Goal: Transaction & Acquisition: Obtain resource

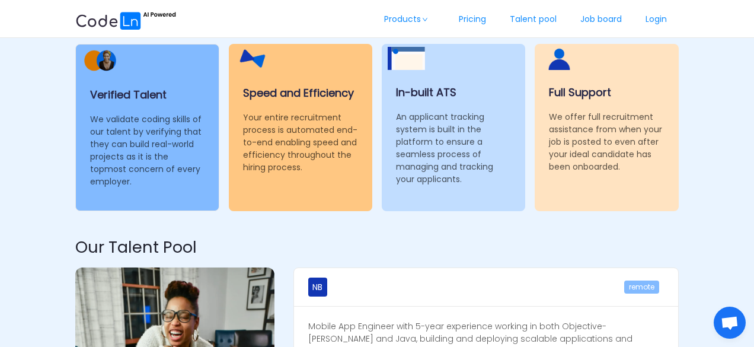
scroll to position [595, 0]
click at [110, 169] on p "We validate coding skills of our talent by verifying that they can build real-w…" at bounding box center [147, 150] width 114 height 75
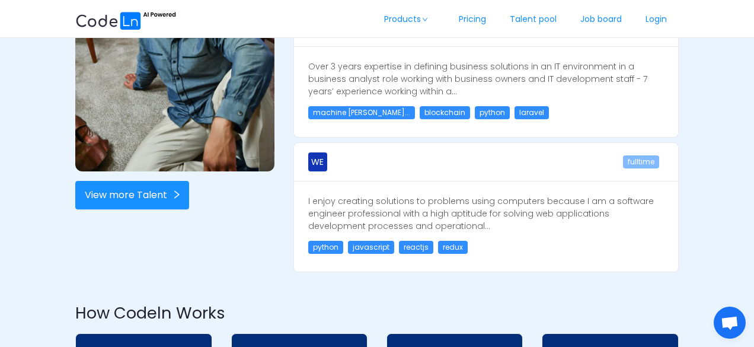
scroll to position [980, 0]
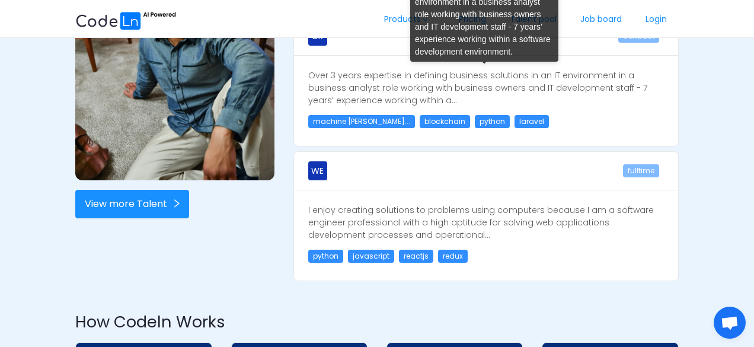
click at [316, 78] on span "Over 3 years expertise in defining business solutions in an IT environment in a…" at bounding box center [477, 87] width 339 height 37
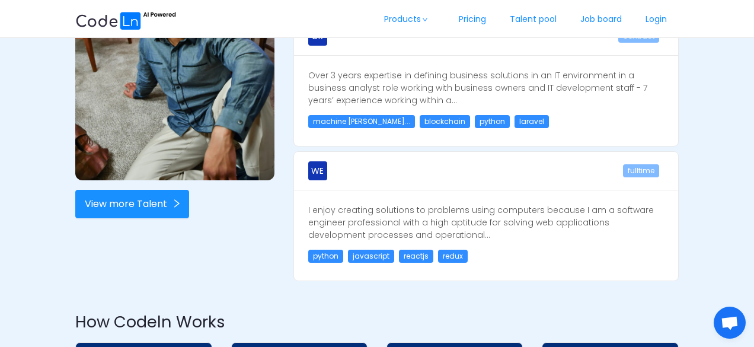
drag, startPoint x: 302, startPoint y: 73, endPoint x: 479, endPoint y: 230, distance: 236.1
click at [479, 230] on div "NB remote Mobile App Engineer with 5-year experience working in both Objective-…" at bounding box center [486, 83] width 404 height 423
click at [479, 230] on p "I enjoy creating solutions to problems using computers because I am a software …" at bounding box center [486, 222] width 356 height 37
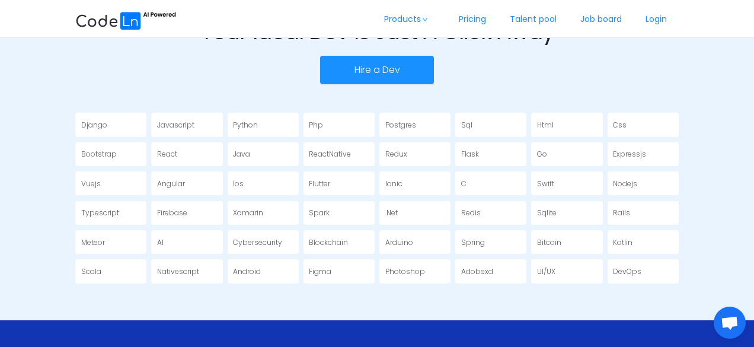
scroll to position [1986, 0]
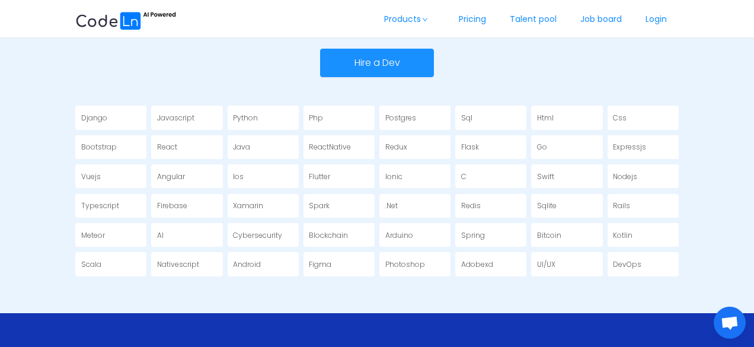
click at [512, 113] on div "Sql" at bounding box center [490, 118] width 71 height 24
click at [250, 178] on div "Ios" at bounding box center [263, 176] width 71 height 24
click at [119, 201] on div "Typescript" at bounding box center [110, 206] width 71 height 24
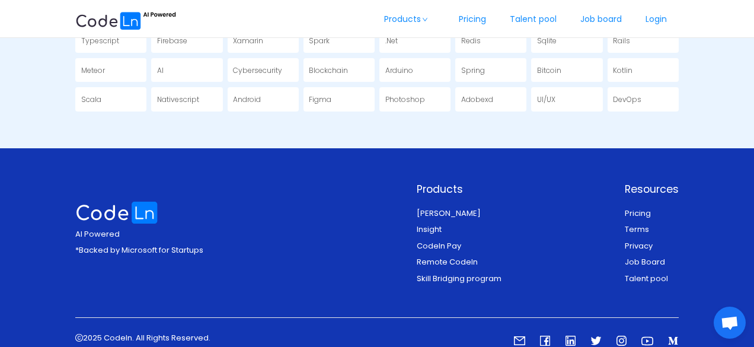
scroll to position [2185, 0]
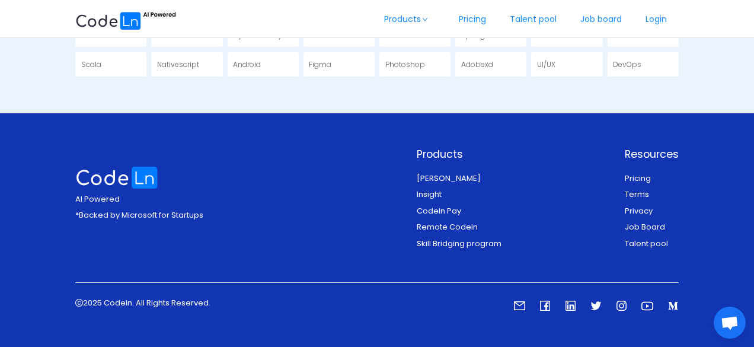
click at [241, 113] on section "AI Powered *Backed by Microsoft for Startups Products Clide Insight Codeln Pay …" at bounding box center [377, 231] width 754 height 237
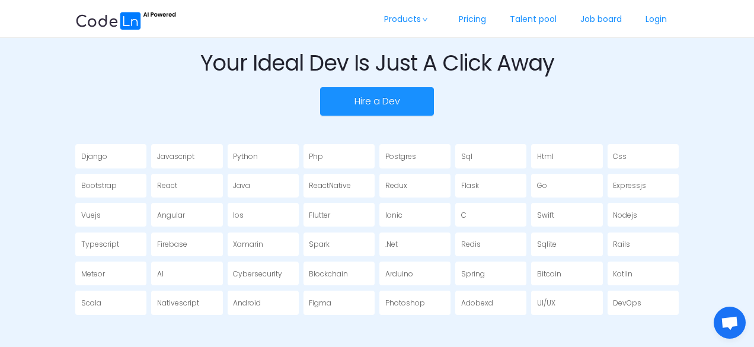
scroll to position [1948, 0]
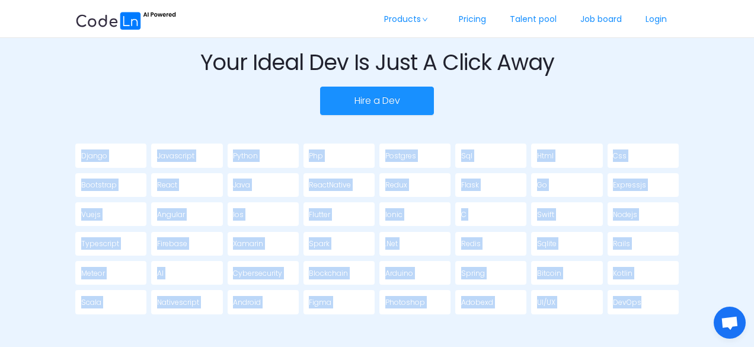
drag, startPoint x: 62, startPoint y: 128, endPoint x: 643, endPoint y: 294, distance: 603.9
click at [640, 119] on div "Django Javascript Python Php Postgres Sql Html Css Bootstrap React Java ReactNa…" at bounding box center [377, 221] width 604 height 212
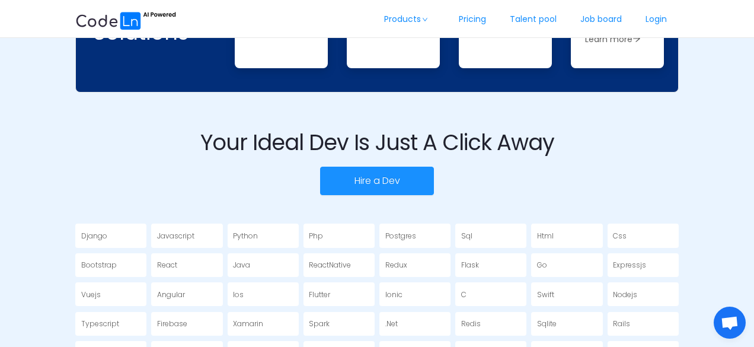
scroll to position [1867, 0]
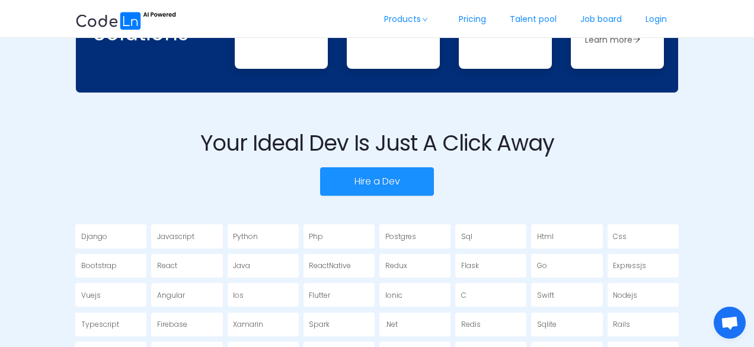
click at [202, 137] on h2 "Your Ideal Dev Is Just A Click Away" at bounding box center [377, 142] width 604 height 27
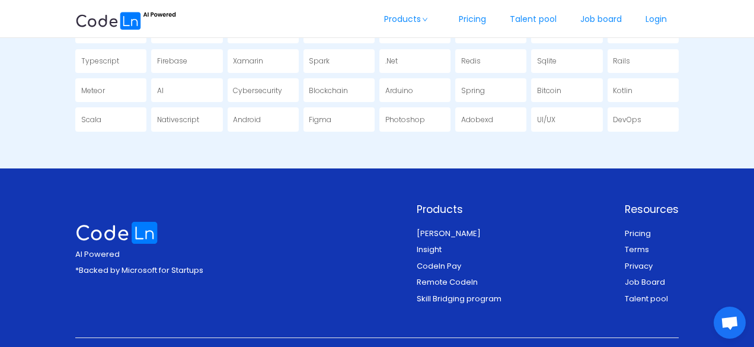
scroll to position [2185, 0]
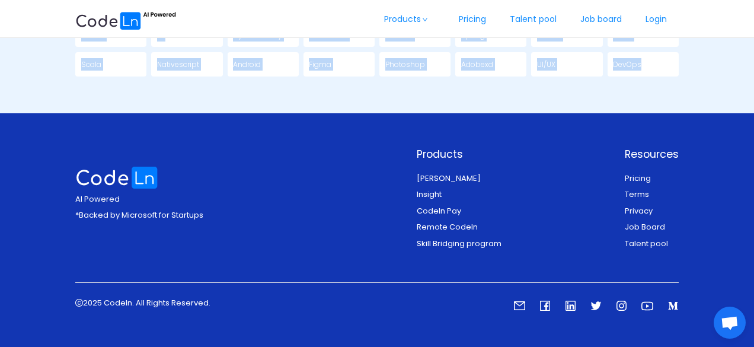
drag, startPoint x: 201, startPoint y: 50, endPoint x: 660, endPoint y: 65, distance: 459.3
click at [660, 65] on div "DevOps" at bounding box center [643, 64] width 71 height 24
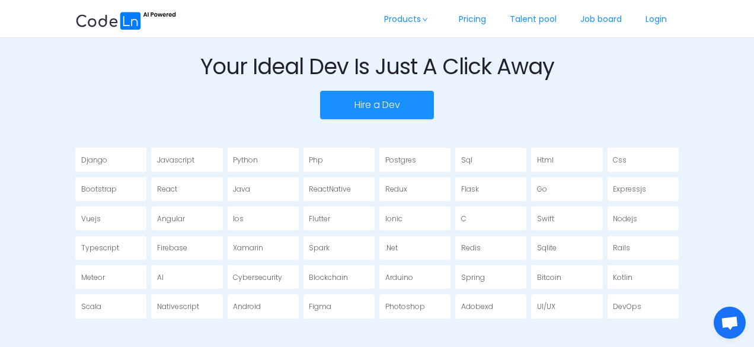
scroll to position [1943, 0]
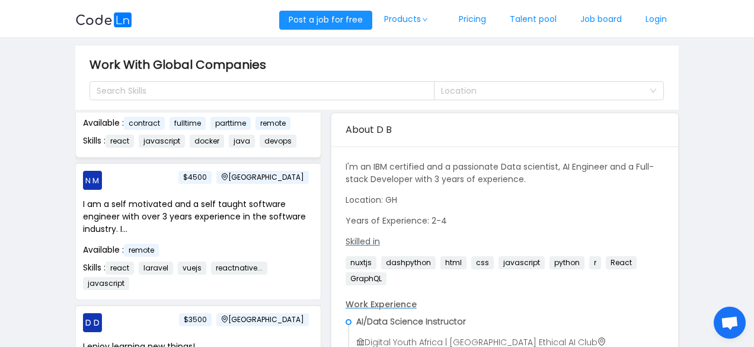
scroll to position [204, 0]
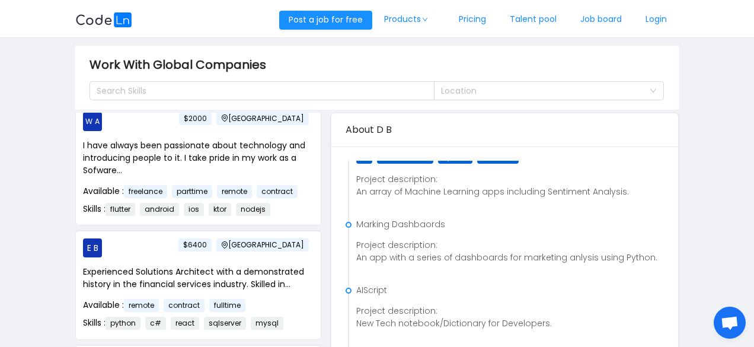
scroll to position [1407, 0]
